Goal: Information Seeking & Learning: Learn about a topic

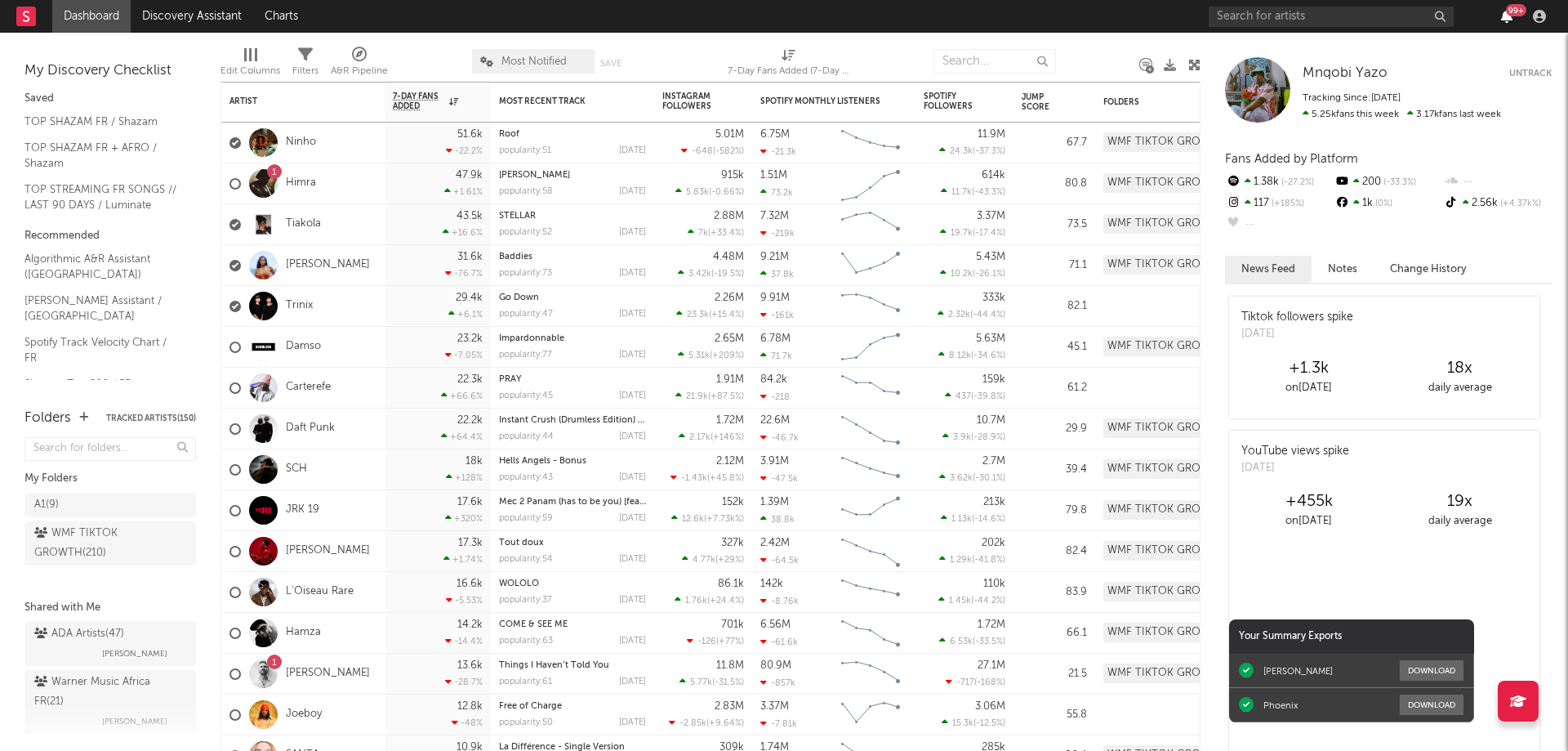
click at [1508, 20] on icon "button" at bounding box center [1507, 17] width 11 height 13
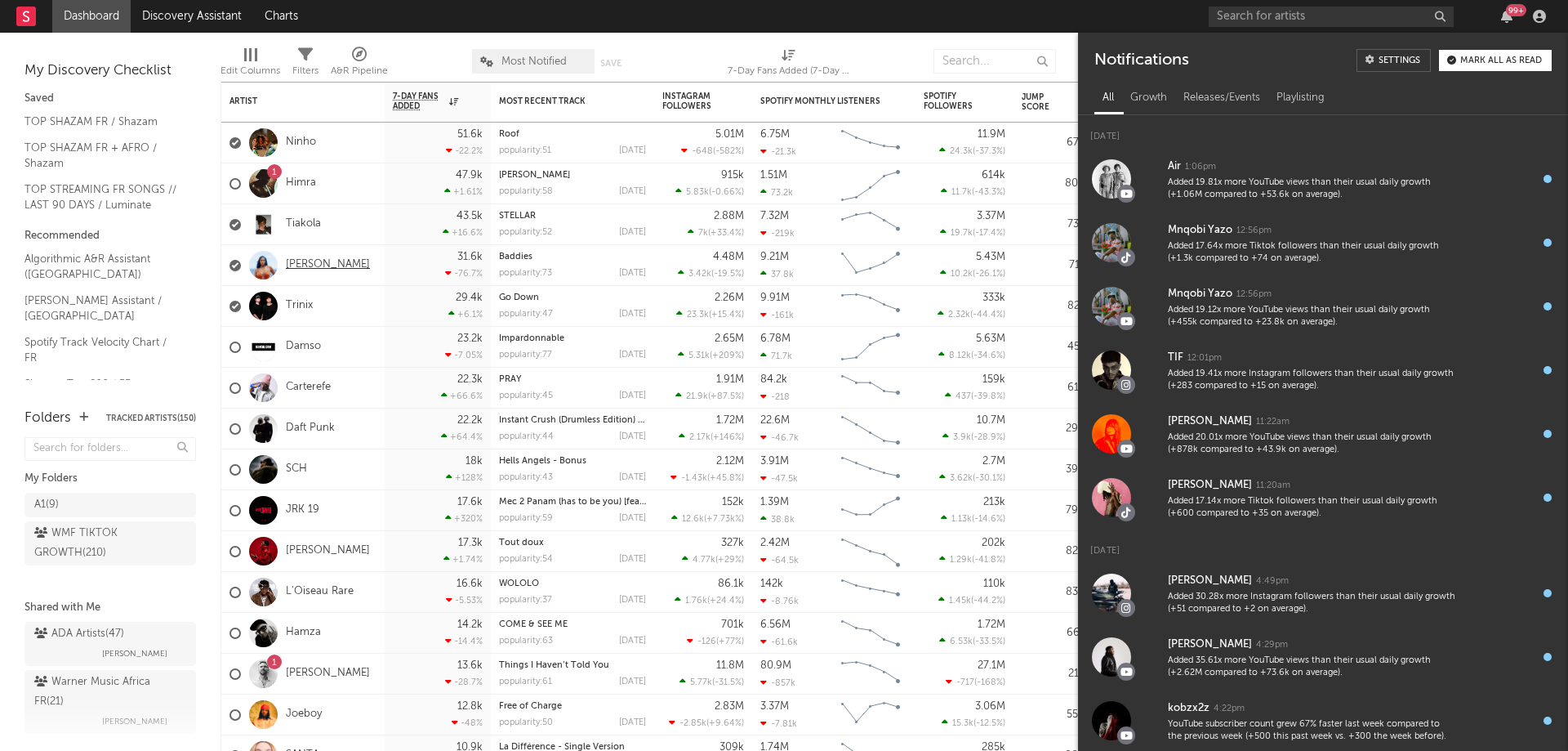
click at [329, 264] on link "[PERSON_NAME]" at bounding box center [328, 265] width 84 height 14
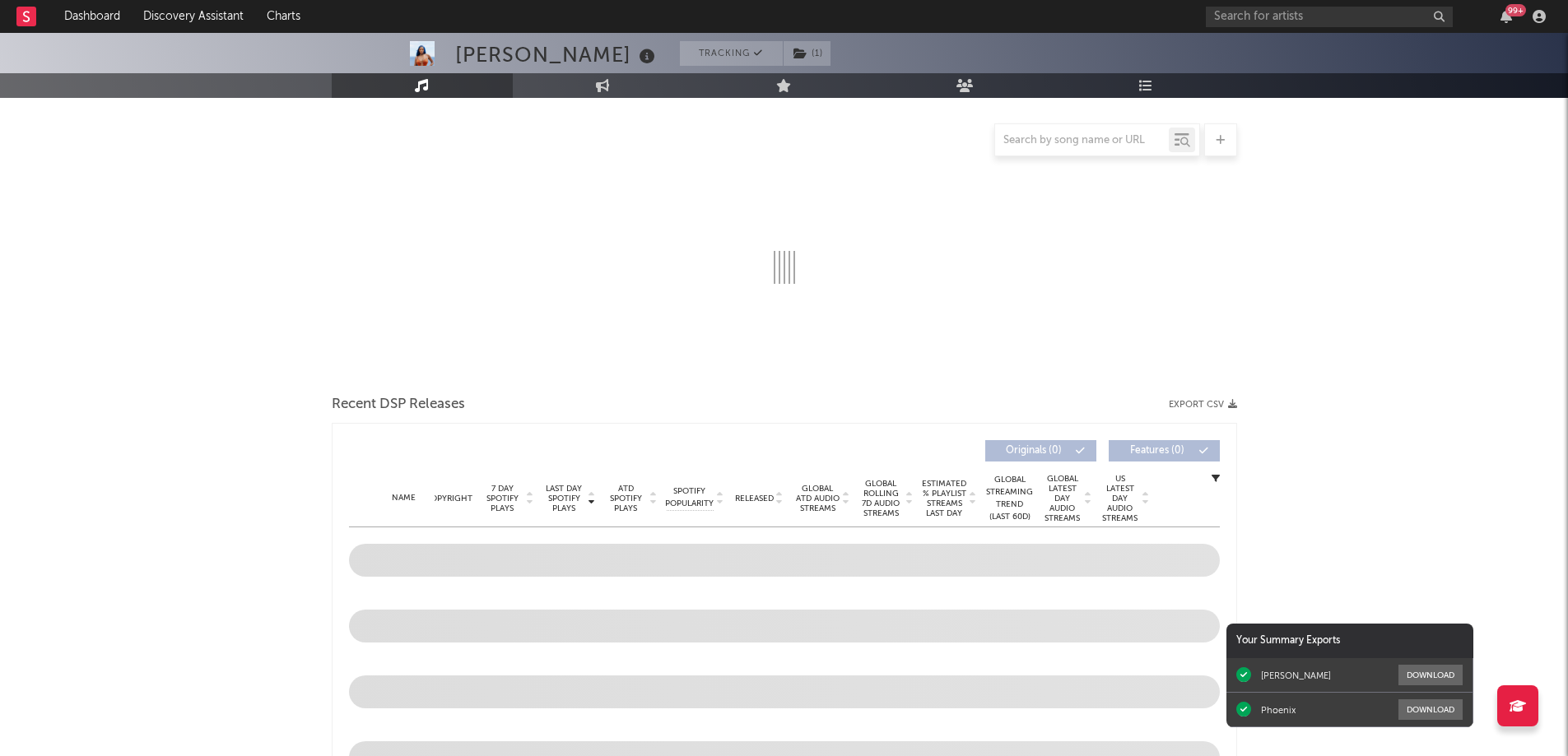
scroll to position [228, 0]
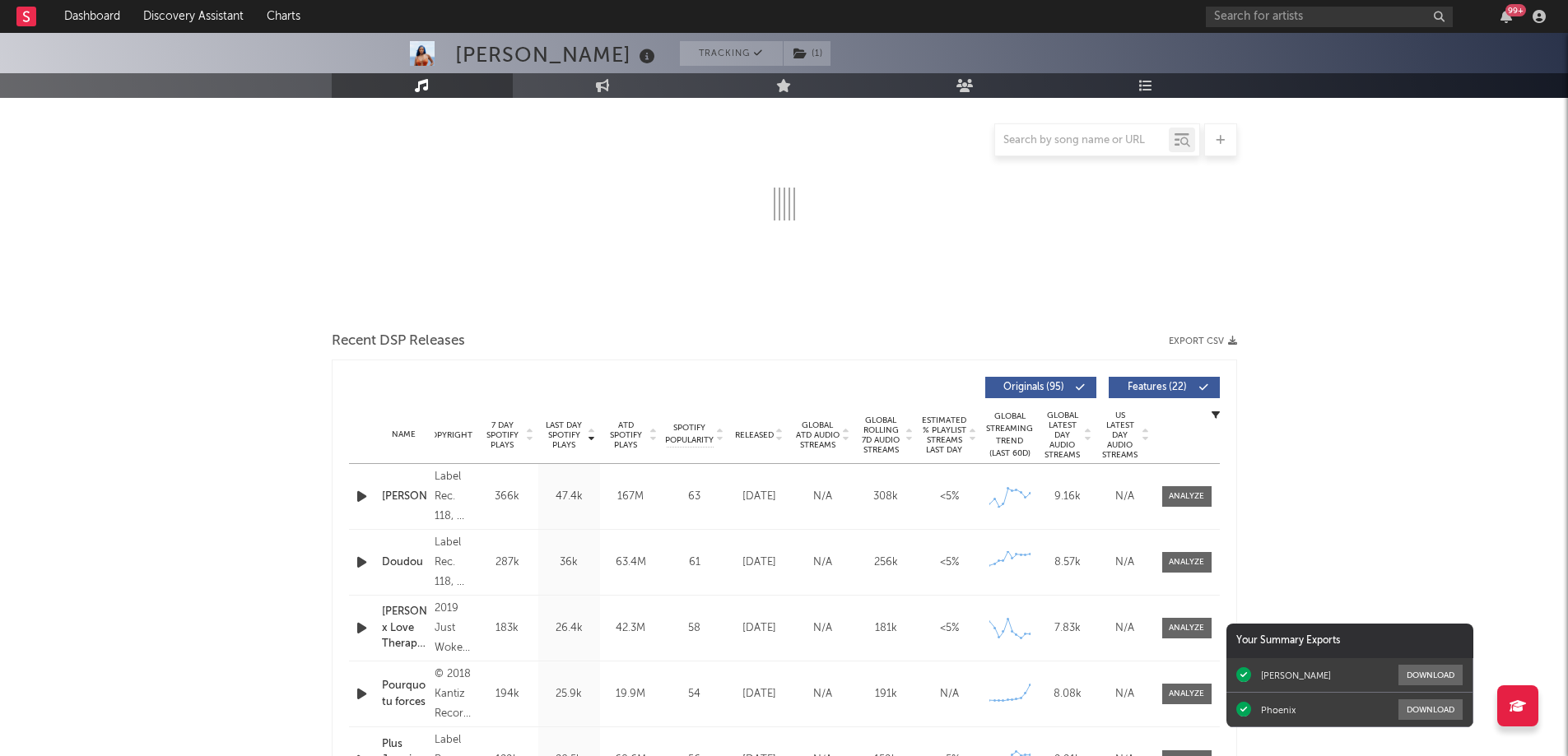
select select "6m"
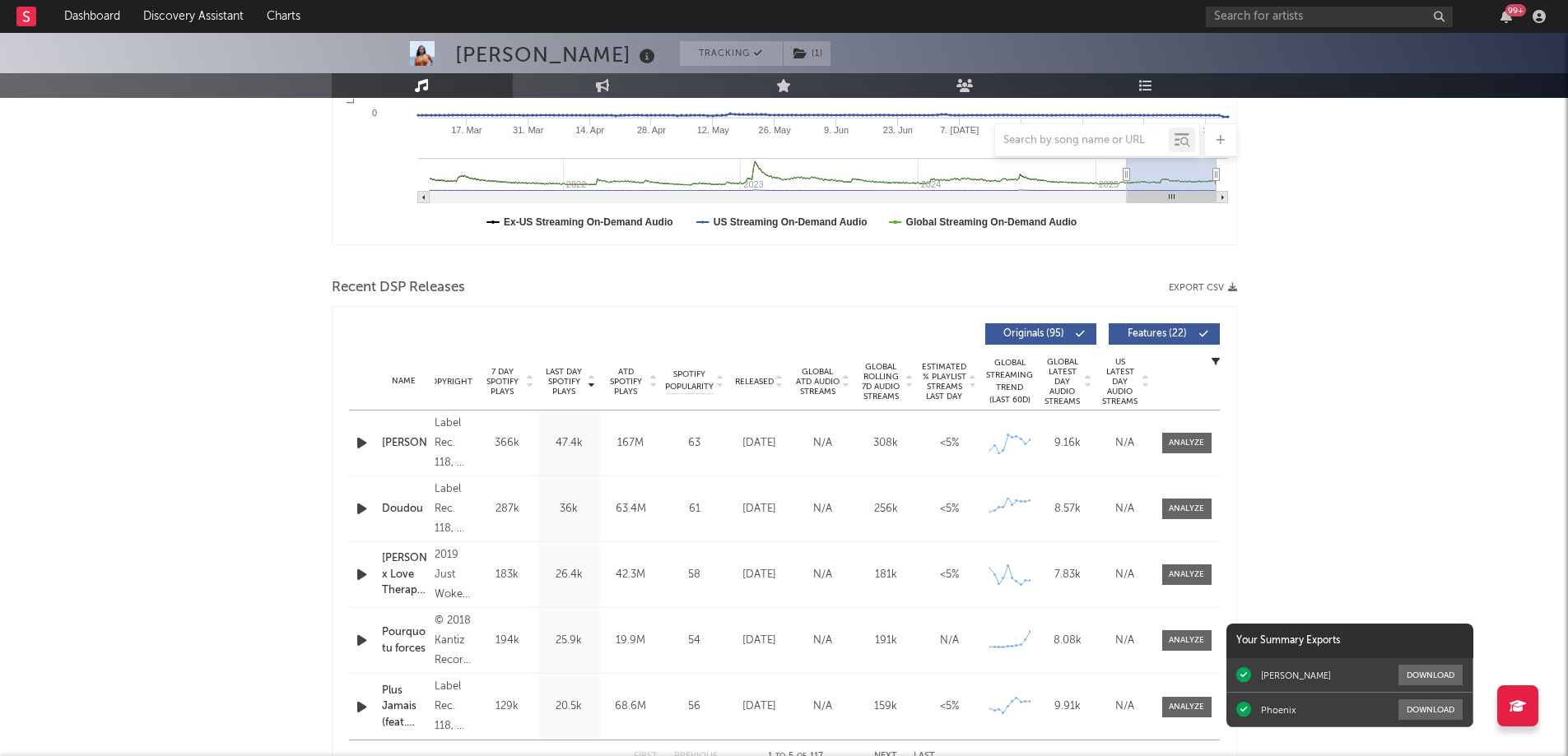
scroll to position [576, 0]
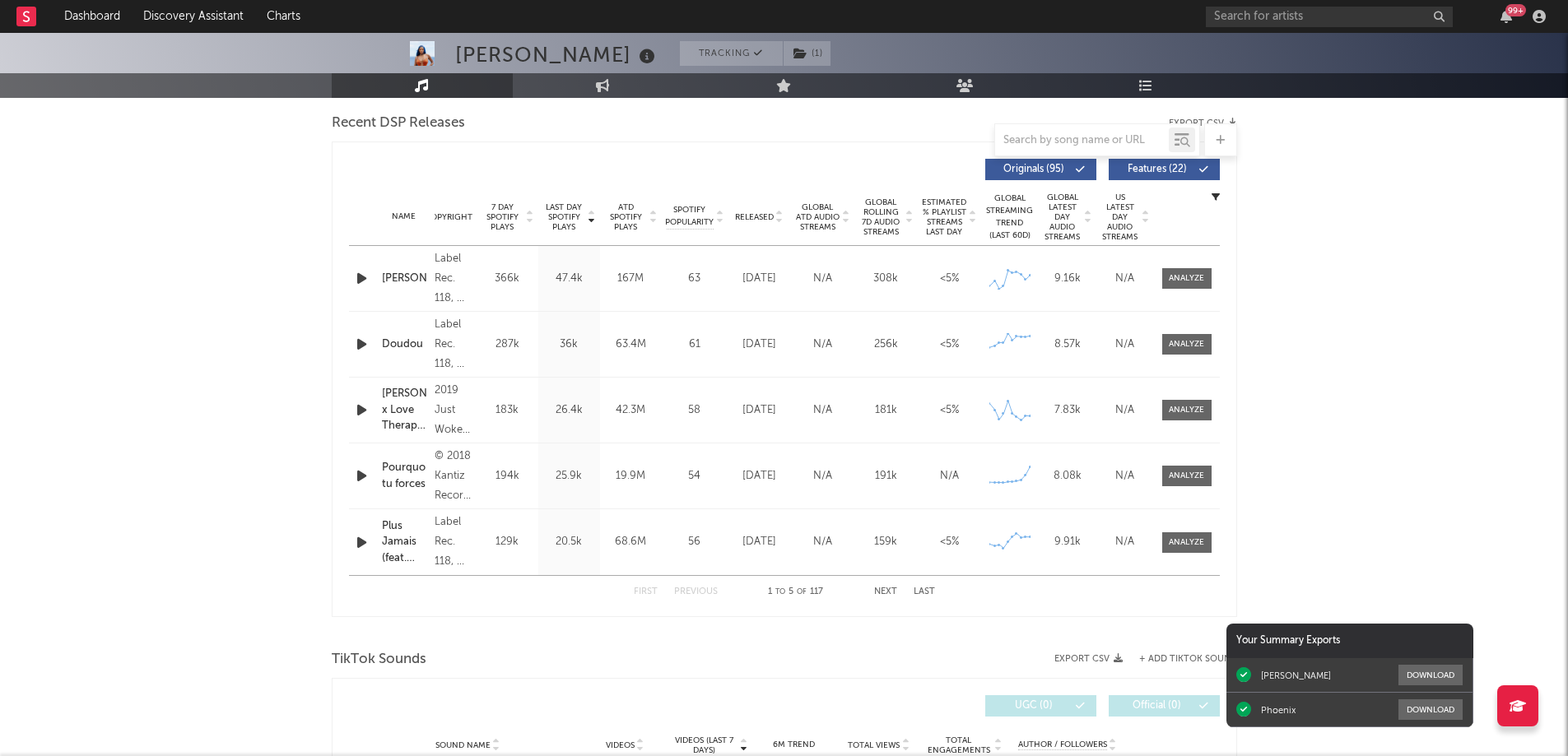
click at [555, 217] on span "Last Day Spotify Plays" at bounding box center [563, 217] width 43 height 30
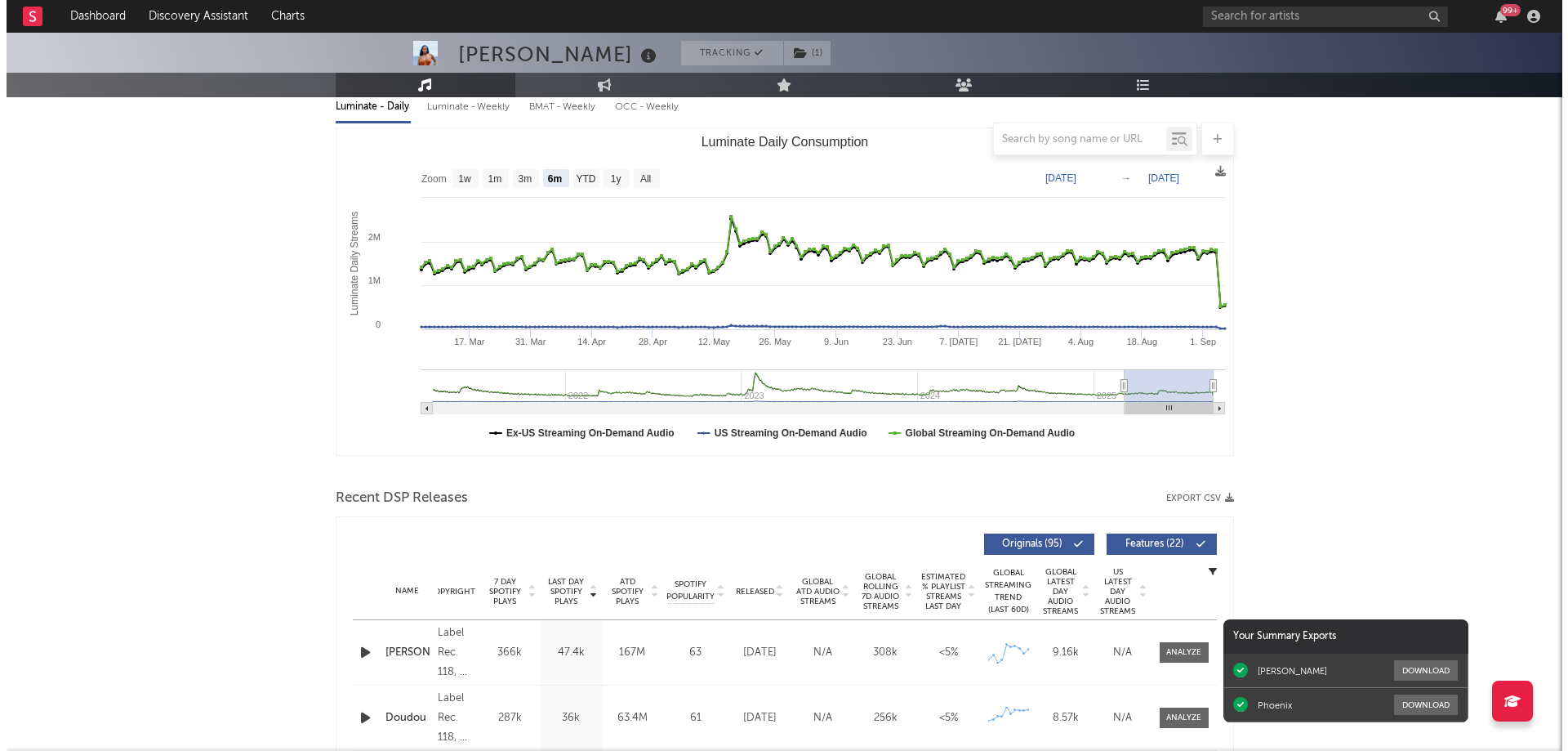
scroll to position [0, 0]
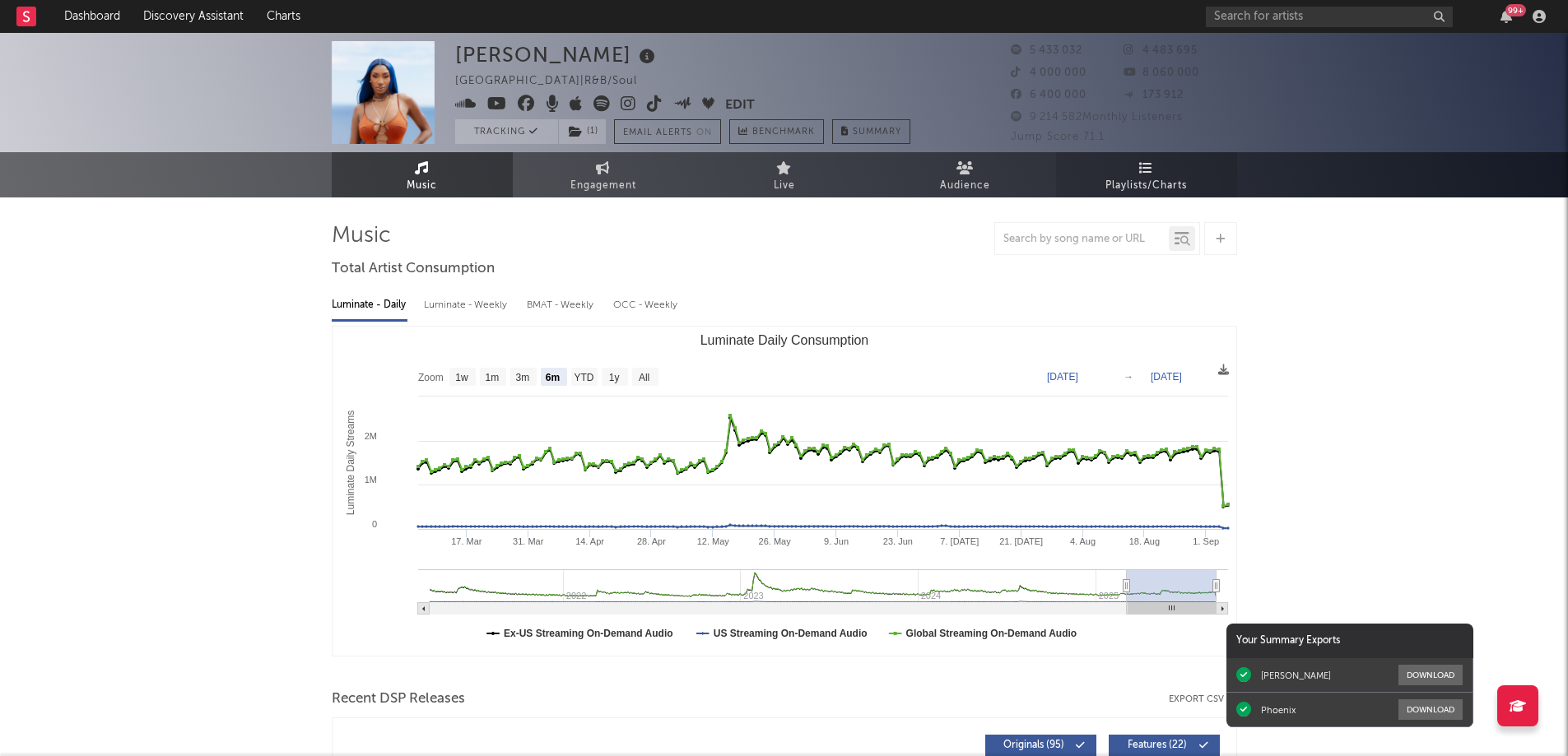
click at [1146, 171] on icon at bounding box center [1145, 168] width 14 height 13
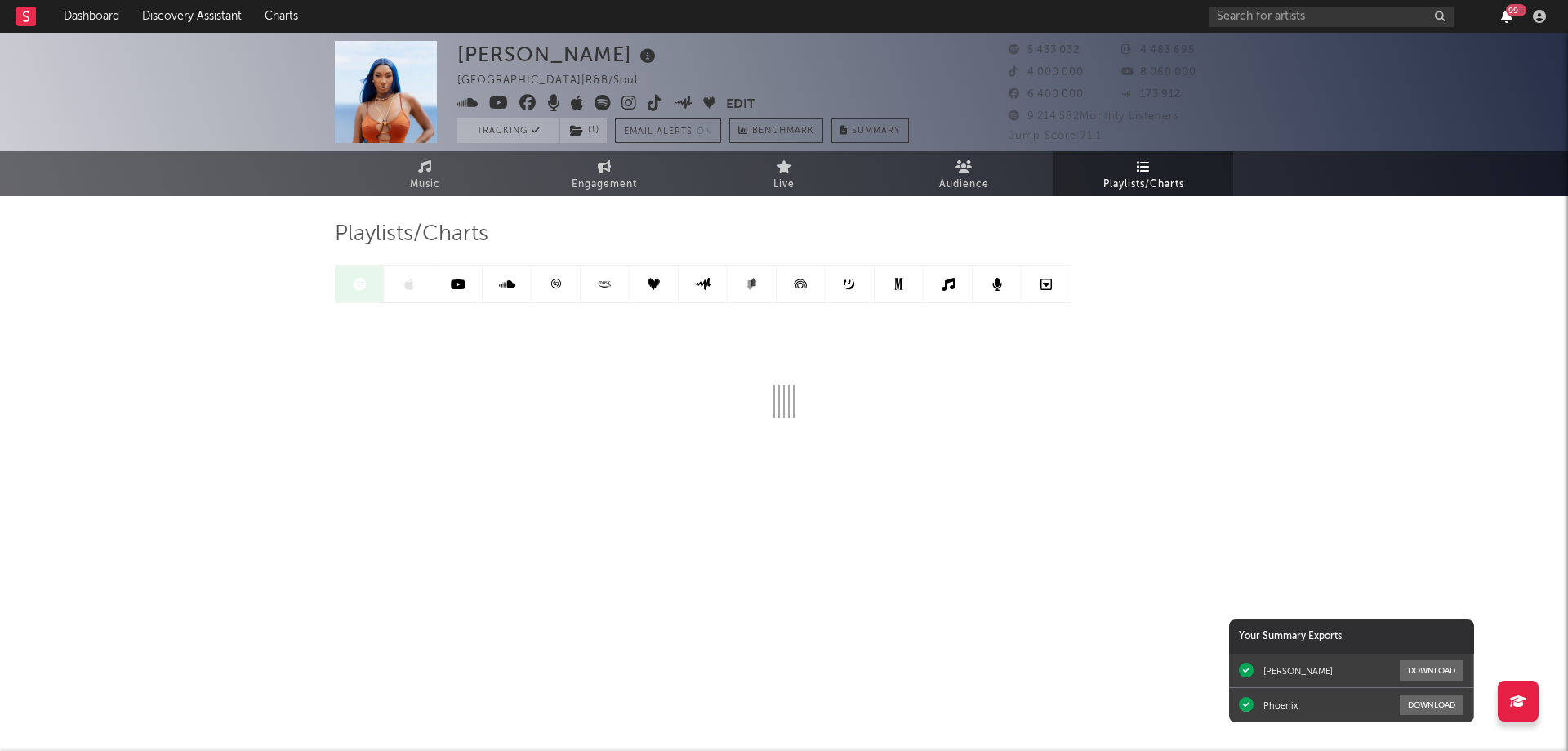
click at [1510, 19] on icon "button" at bounding box center [1507, 17] width 11 height 13
click at [224, 304] on div "[PERSON_NAME] France | R&B/Soul Edit Tracking ( 1 ) Email Alerts On Benchmark S…" at bounding box center [784, 303] width 1568 height 540
